Goal: Task Accomplishment & Management: Use online tool/utility

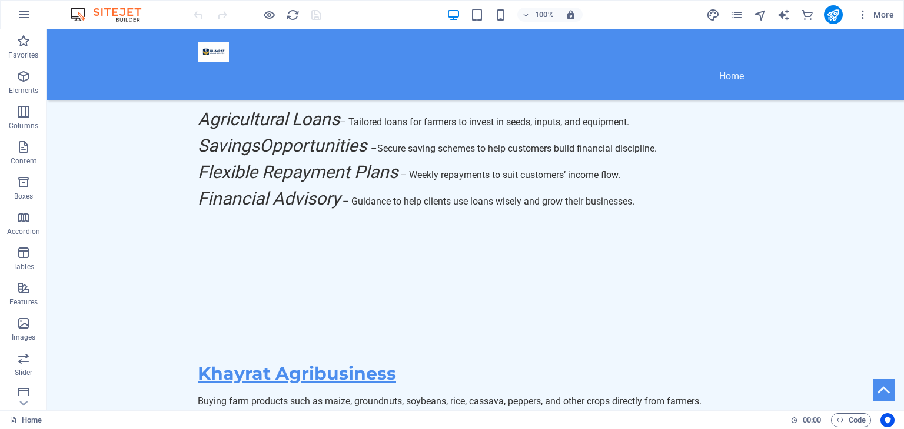
scroll to position [1083, 0]
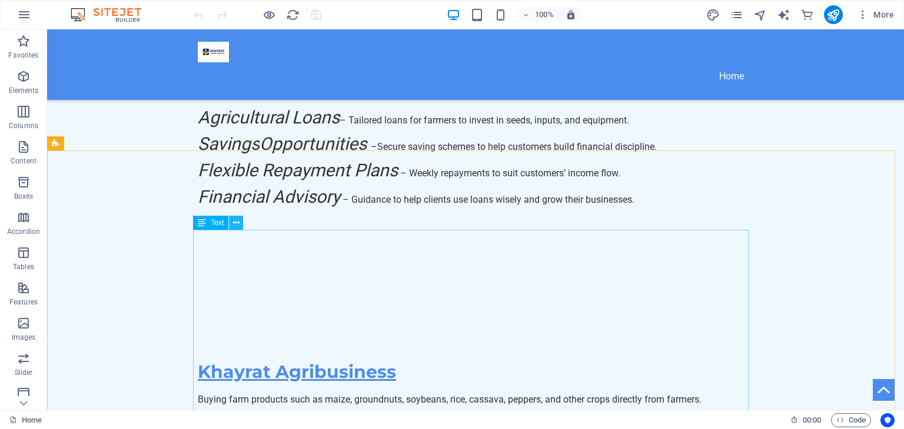
click at [239, 220] on button at bounding box center [236, 223] width 14 height 14
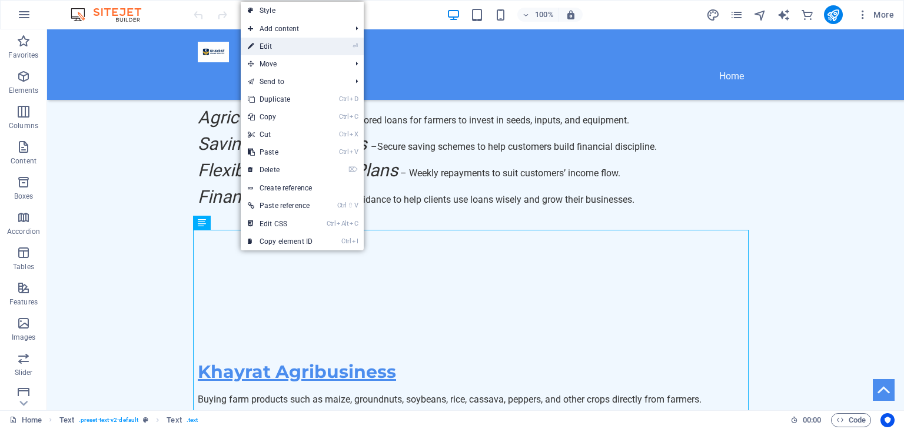
click at [271, 49] on link "⏎ Edit" at bounding box center [280, 47] width 79 height 18
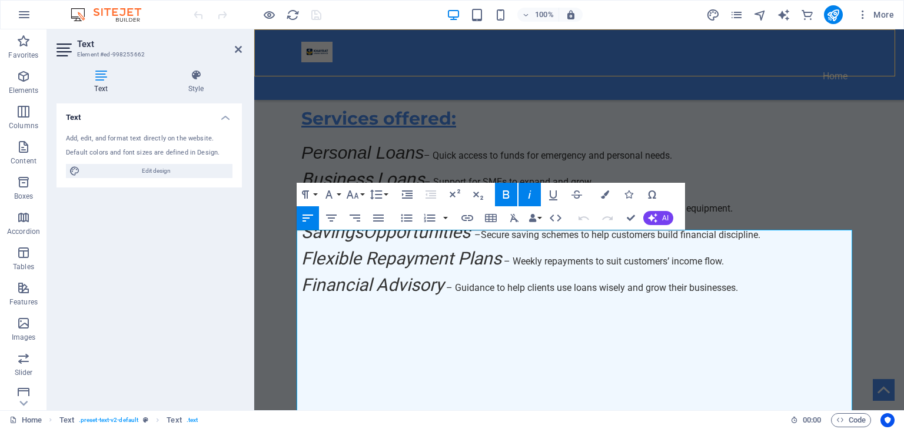
scroll to position [1170, 0]
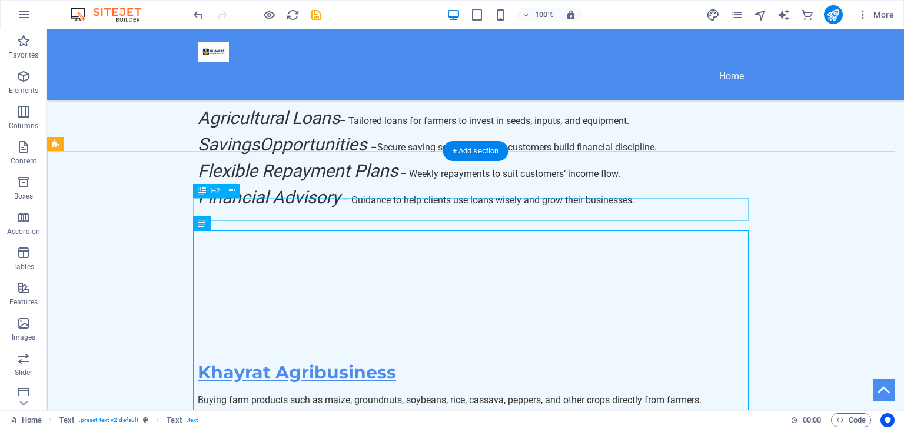
scroll to position [1082, 0]
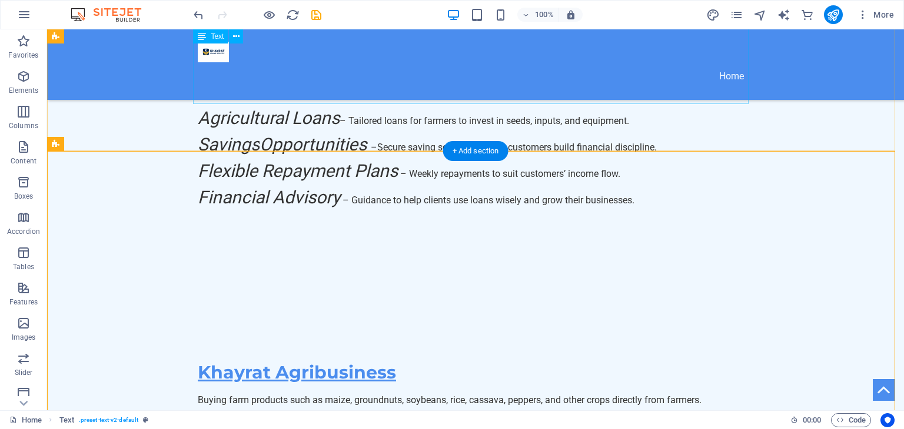
click at [737, 394] on div "Buying farm products such as maize, groundnuts, soybeans, rice, cassava, pepper…" at bounding box center [475, 436] width 555 height 85
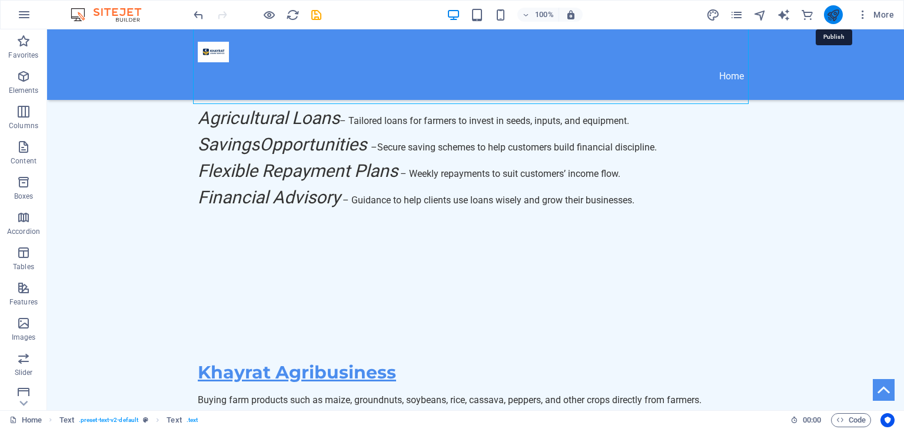
click at [828, 15] on icon "publish" at bounding box center [833, 15] width 14 height 14
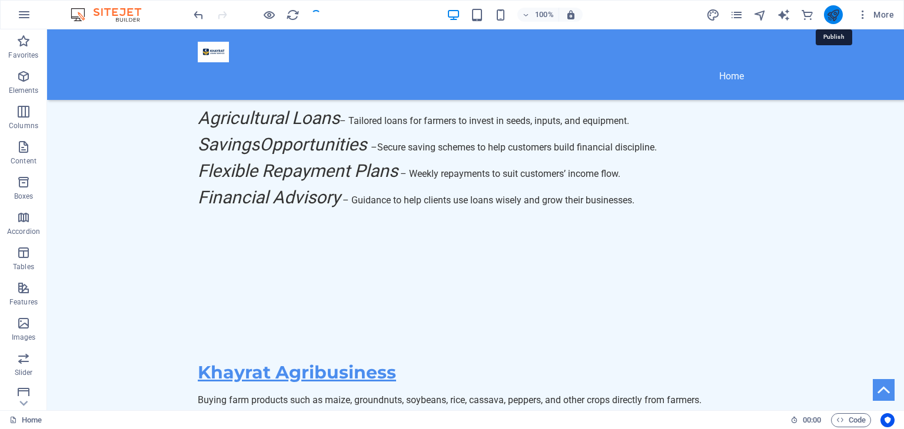
click at [828, 15] on icon "publish" at bounding box center [833, 15] width 14 height 14
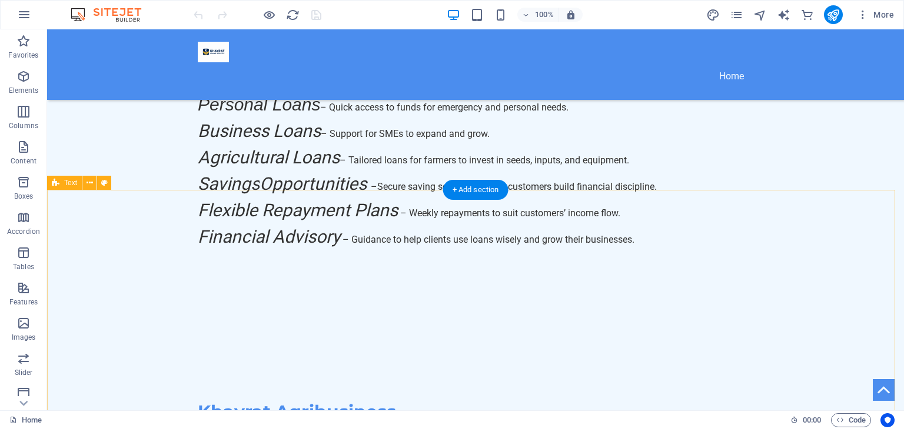
scroll to position [1066, 0]
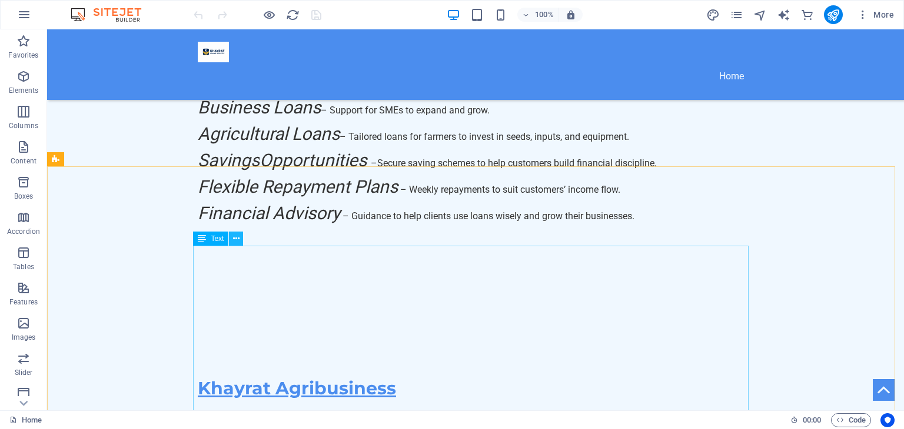
click at [238, 240] on icon at bounding box center [236, 239] width 6 height 12
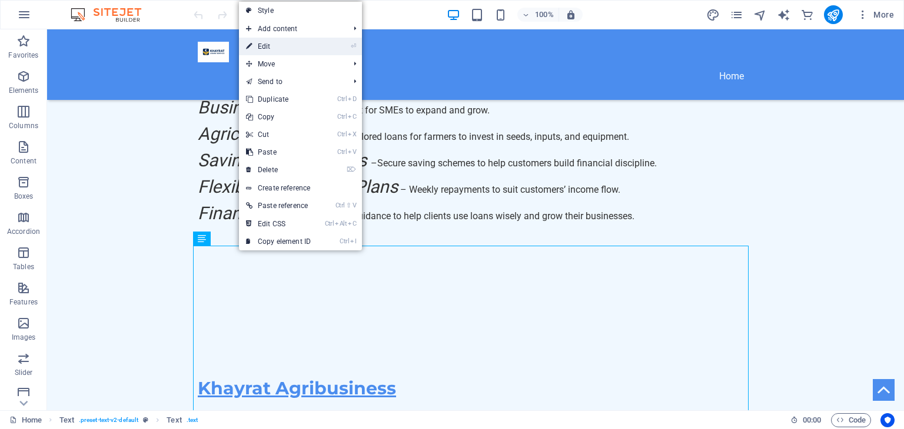
click at [273, 50] on link "⏎ Edit" at bounding box center [278, 47] width 79 height 18
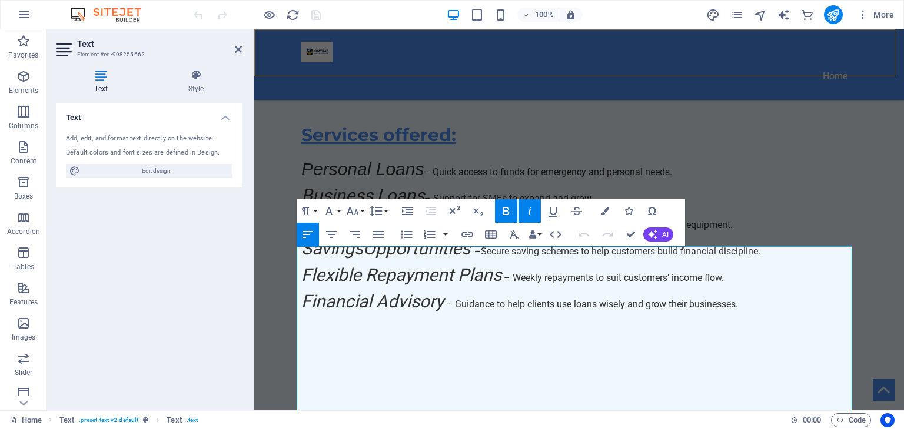
scroll to position [1154, 0]
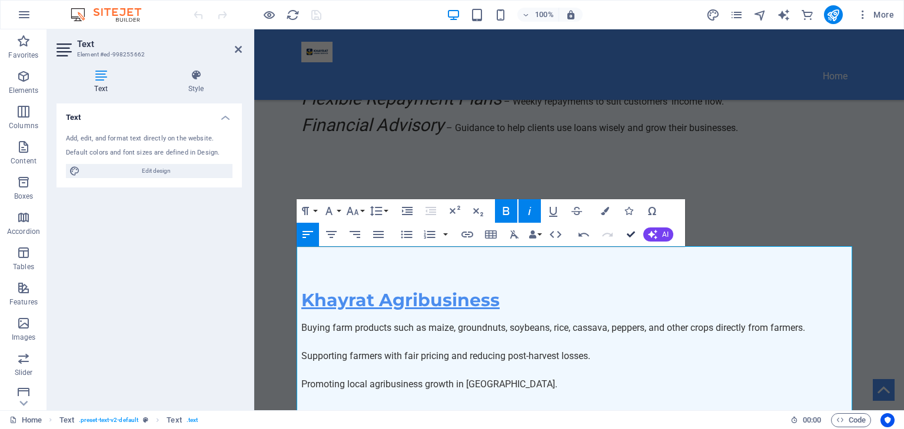
scroll to position [1066, 0]
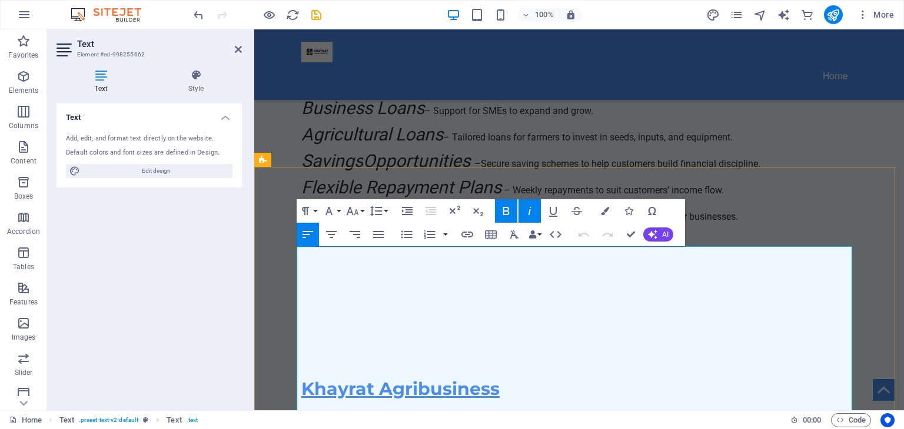
click at [506, 210] on icon "button" at bounding box center [506, 211] width 14 height 14
click at [532, 214] on icon "button" at bounding box center [529, 211] width 14 height 14
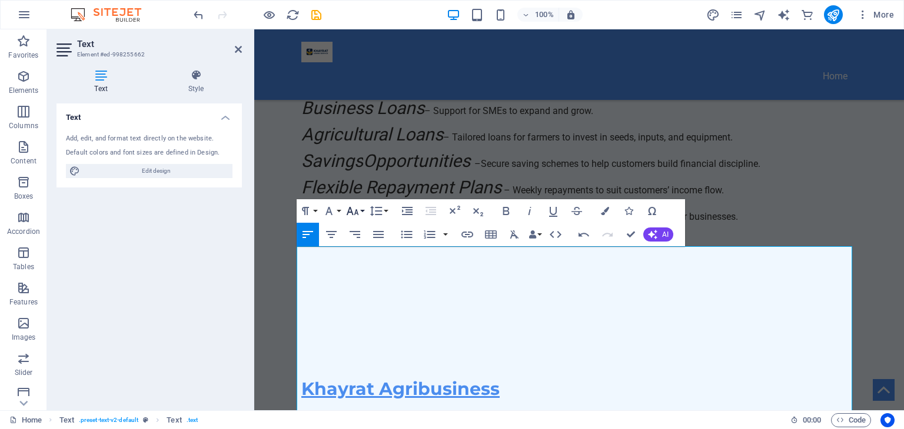
click at [354, 211] on icon "button" at bounding box center [352, 211] width 14 height 14
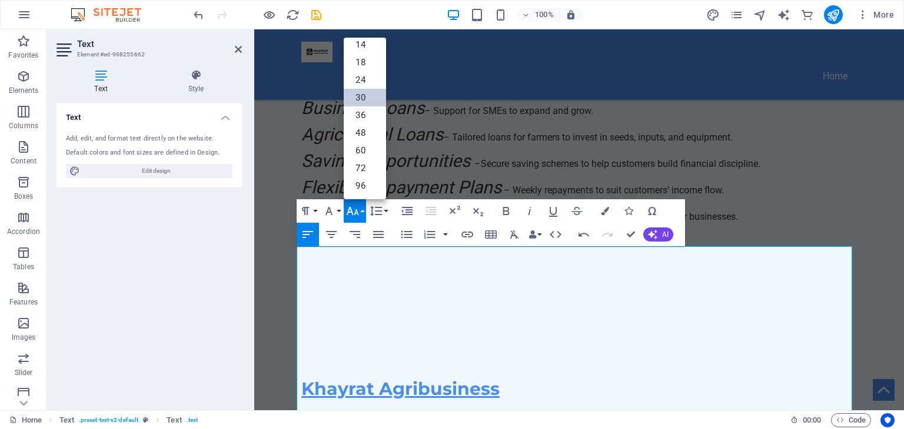
scroll to position [94, 0]
click at [366, 47] on link "14" at bounding box center [365, 45] width 42 height 18
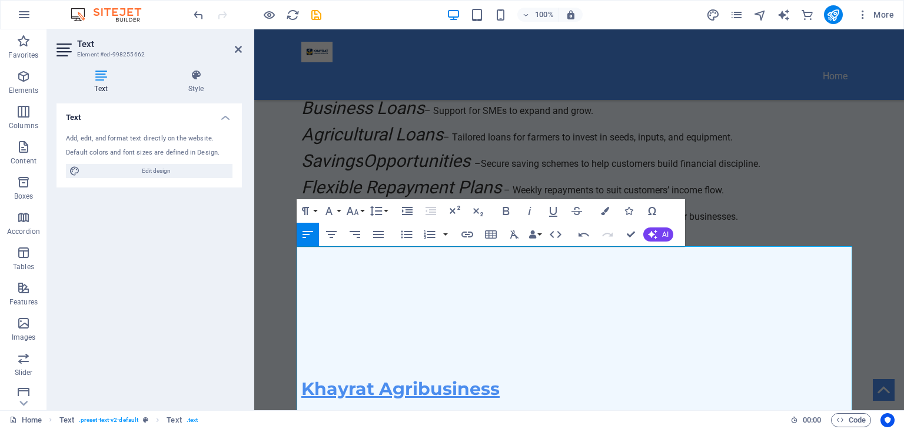
click at [342, 213] on div "Paragraph Format Normal Heading 1 Heading 2 Heading 3 Heading 4 Heading 5 Headi…" at bounding box center [344, 211] width 94 height 24
click at [338, 213] on button "Font Family" at bounding box center [331, 211] width 22 height 24
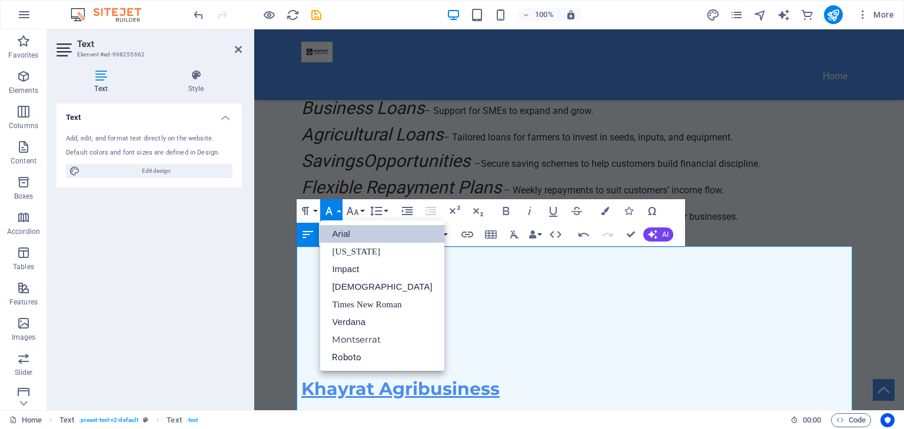
scroll to position [0, 0]
click at [361, 212] on button "Font Size" at bounding box center [355, 211] width 22 height 24
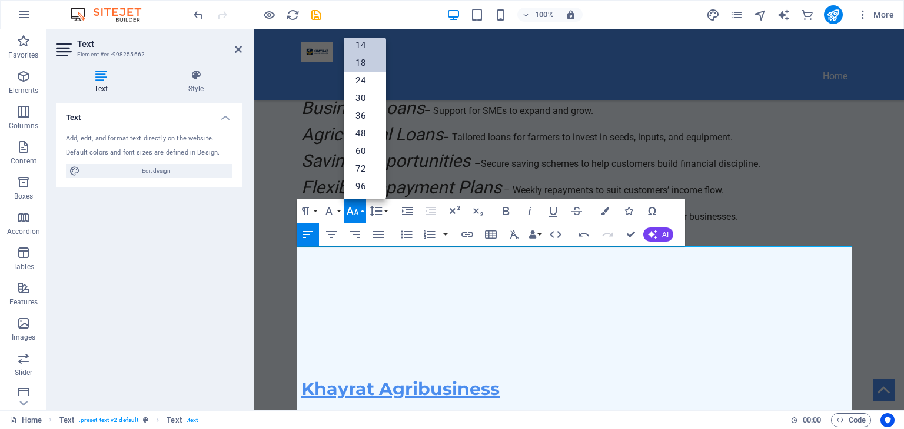
click at [361, 69] on link "18" at bounding box center [365, 63] width 42 height 18
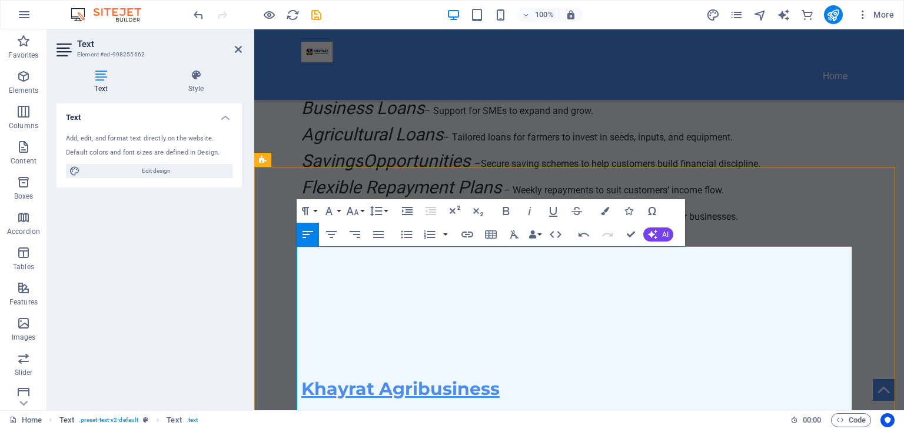
click at [362, 208] on button "Font Size" at bounding box center [355, 211] width 22 height 24
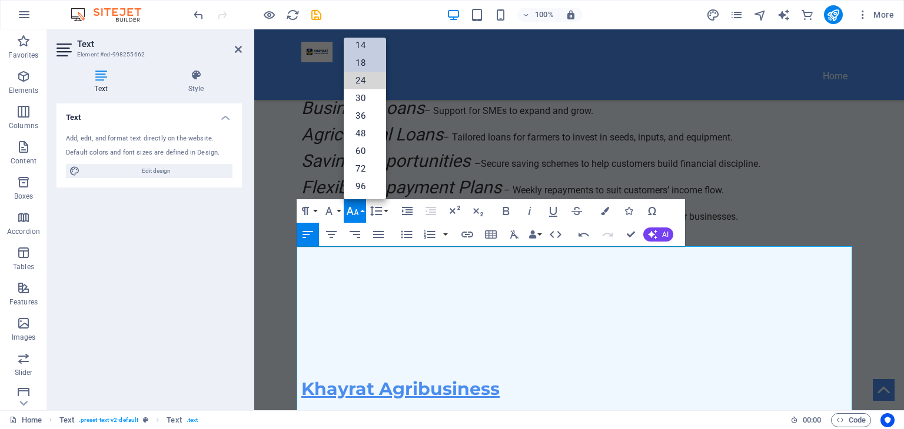
drag, startPoint x: 360, startPoint y: 76, endPoint x: 360, endPoint y: 64, distance: 11.8
click at [360, 64] on ul "8 9 10 11 12 14 18 24 30 36 48 60 72 96" at bounding box center [365, 72] width 42 height 257
click at [360, 64] on link "18" at bounding box center [365, 63] width 42 height 18
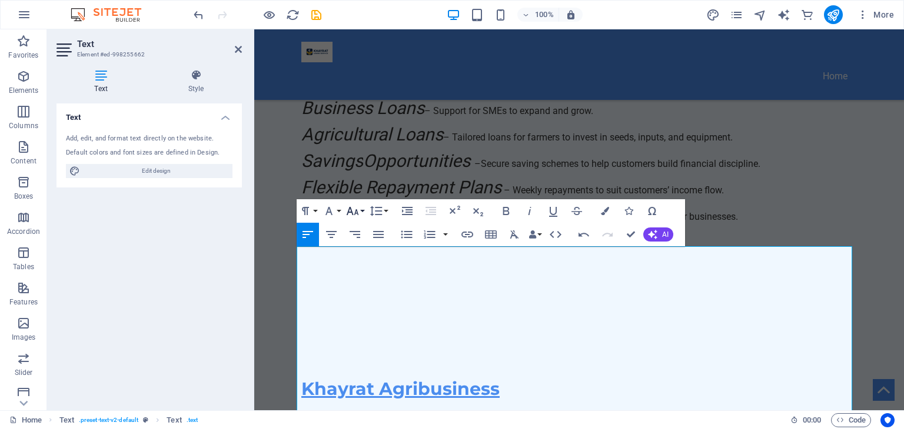
click at [360, 211] on button "Font Size" at bounding box center [355, 211] width 22 height 24
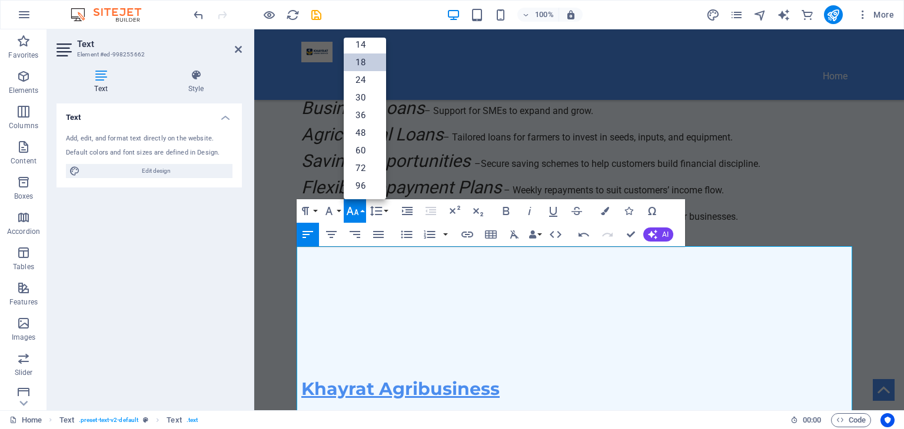
scroll to position [94, 0]
click at [365, 76] on link "24" at bounding box center [365, 81] width 42 height 18
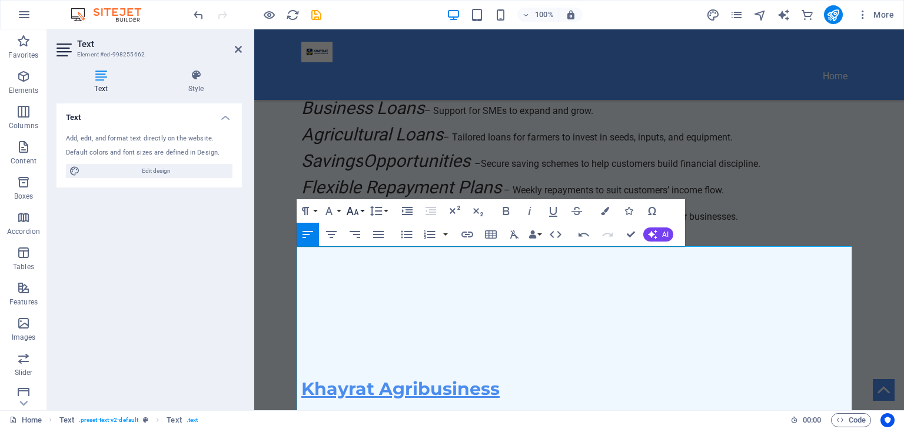
click at [359, 207] on icon "button" at bounding box center [352, 211] width 14 height 14
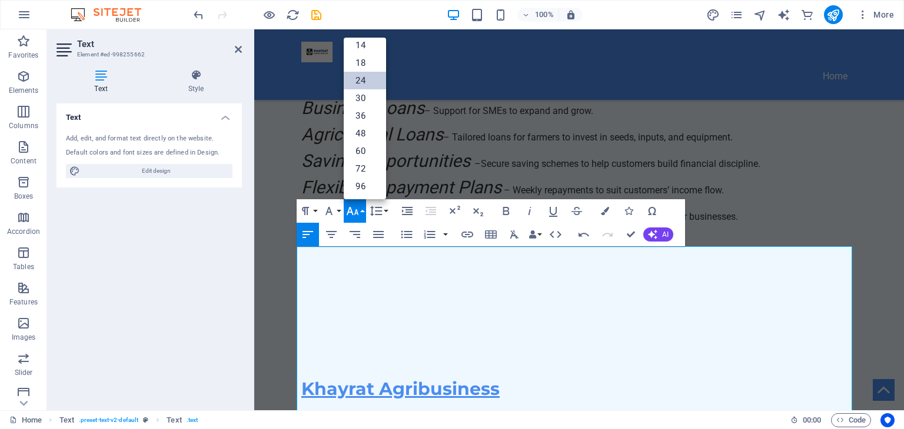
click at [364, 86] on link "24" at bounding box center [365, 81] width 42 height 18
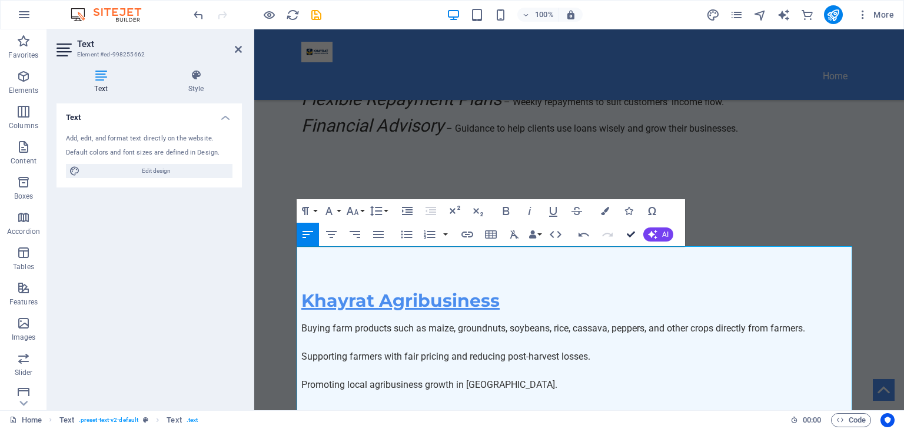
scroll to position [1065, 0]
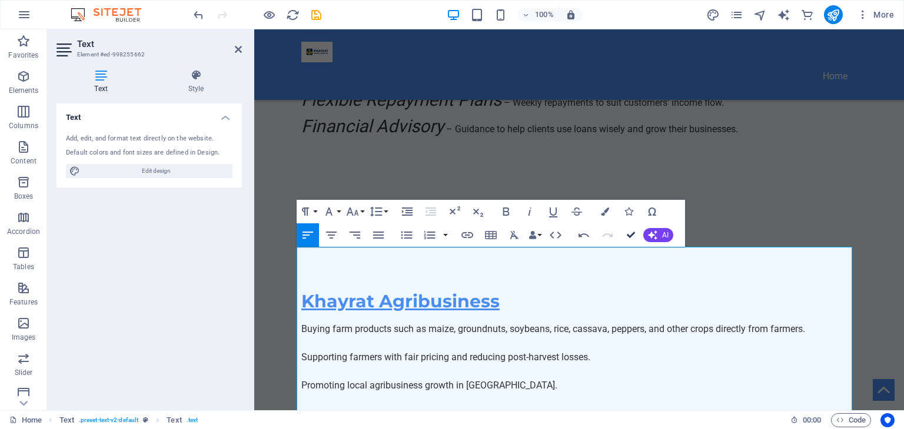
scroll to position [1065, 0]
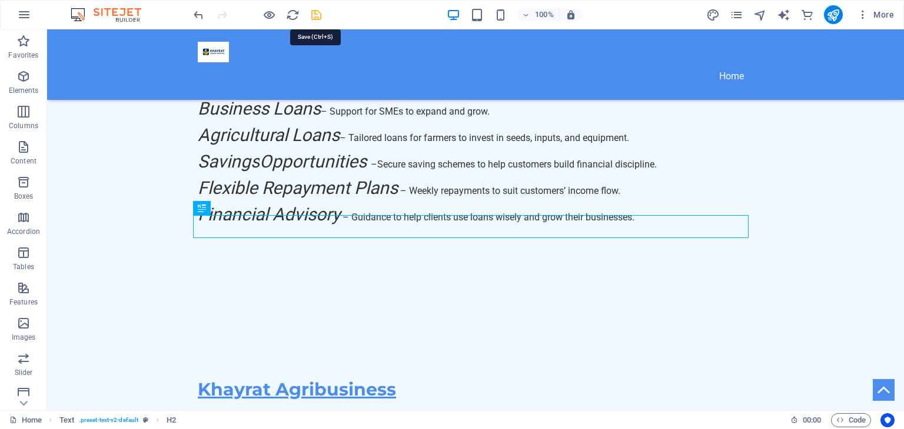
click at [311, 15] on icon "save" at bounding box center [316, 15] width 14 height 14
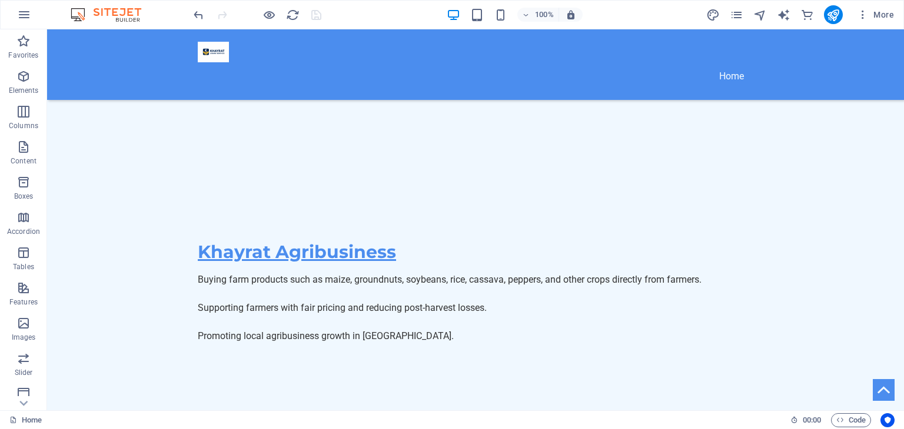
scroll to position [1206, 0]
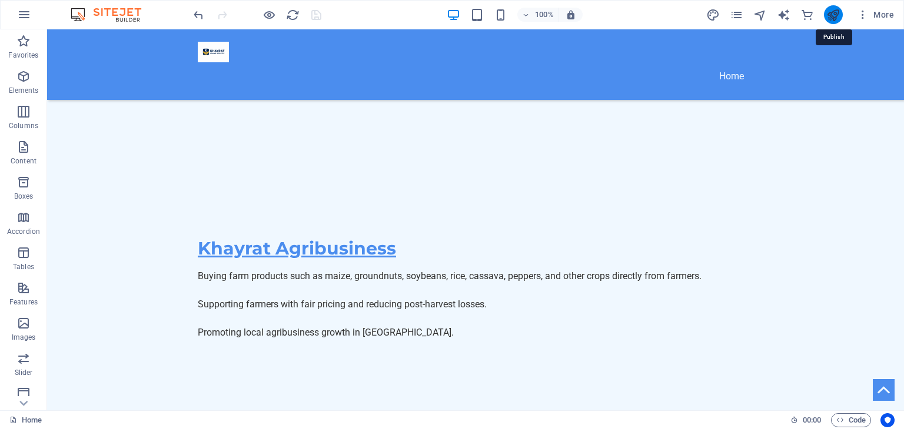
click at [840, 9] on icon "publish" at bounding box center [833, 15] width 14 height 14
